Goal: Check status: Check status

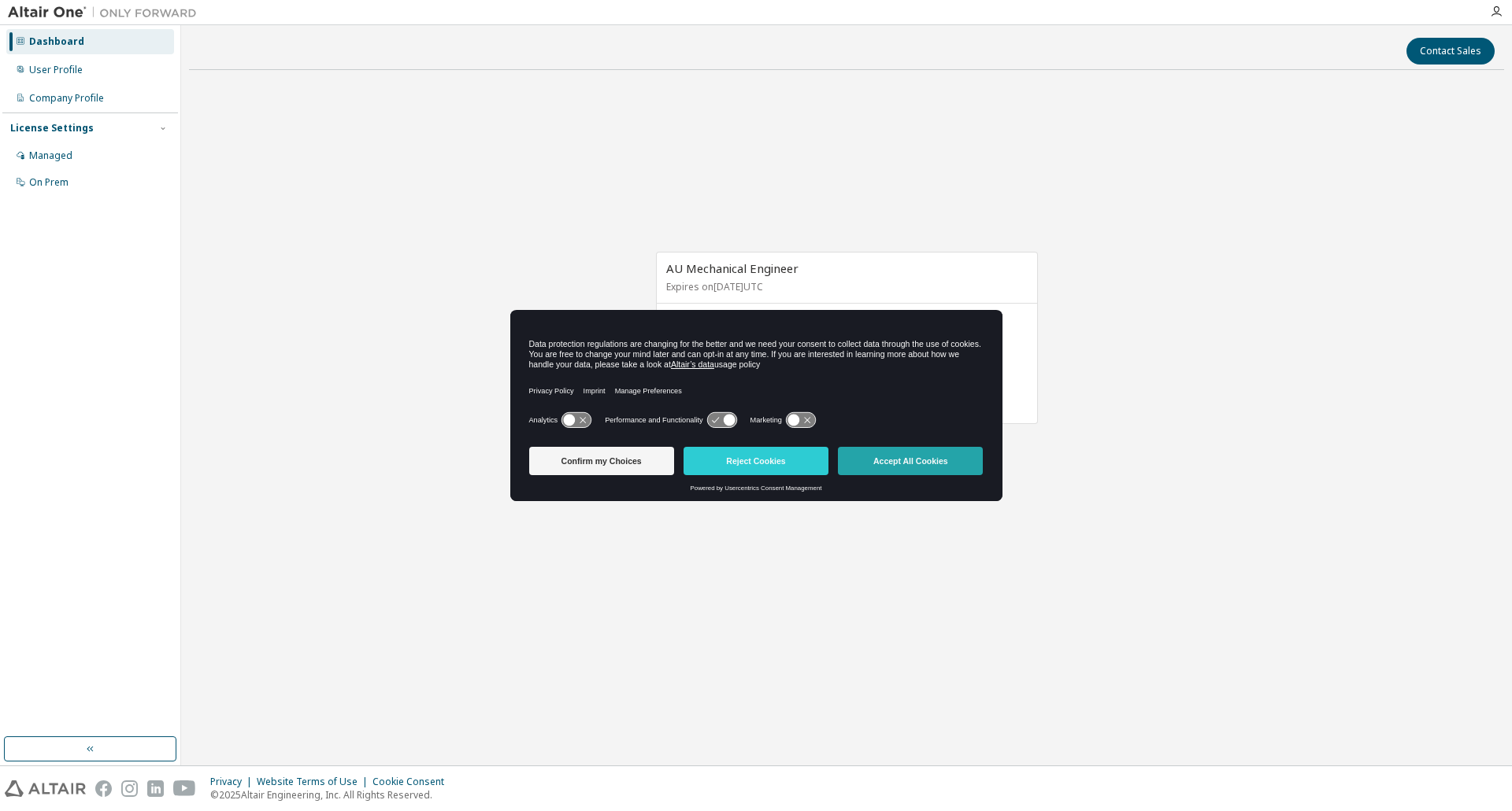
click at [914, 475] on button "Accept All Cookies" at bounding box center [910, 461] width 145 height 28
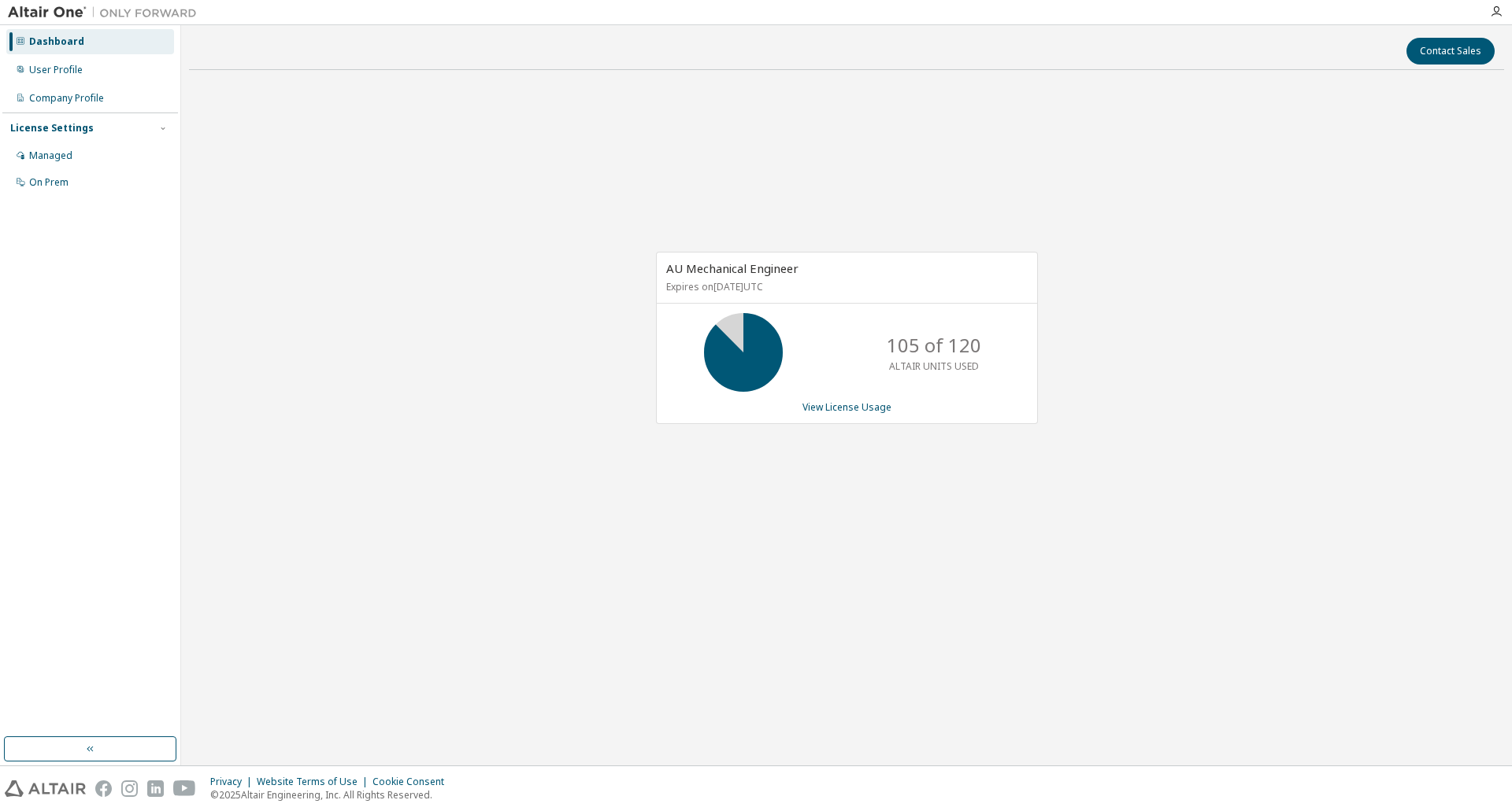
drag, startPoint x: 845, startPoint y: 416, endPoint x: 811, endPoint y: 432, distance: 37.6
click at [845, 416] on div "AU Mechanical Engineer Expires on December 19, 2025 UTC 105 of 120 ALTAIR UNITS…" at bounding box center [847, 338] width 382 height 173
click at [832, 408] on link "View License Usage" at bounding box center [847, 406] width 89 height 14
